Goal: Find contact information: Find contact information

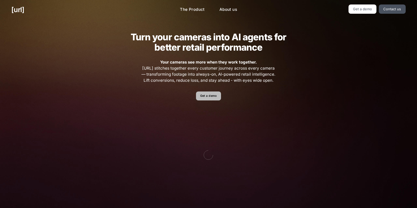
click at [213, 100] on link "Get a demo" at bounding box center [208, 95] width 25 height 9
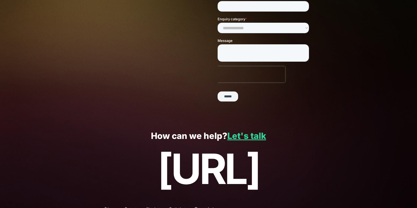
scroll to position [115, 0]
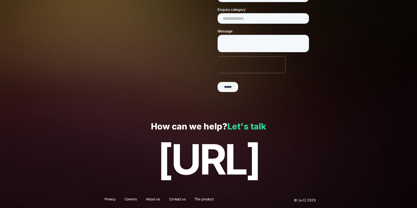
click at [254, 125] on link "Let's talk" at bounding box center [247, 126] width 39 height 10
